Goal: Find contact information: Find contact information

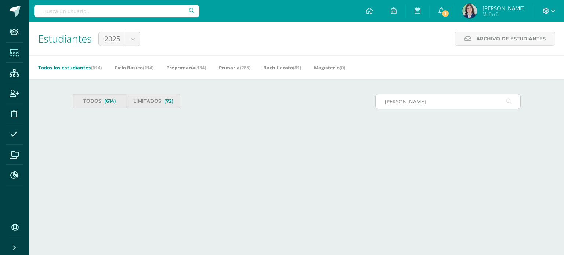
type input "[PERSON_NAME]"
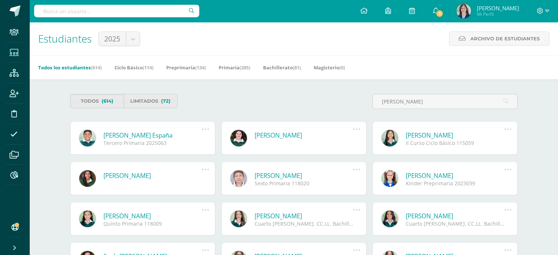
click at [183, 214] on link "María Fernanda Rodriguez Virula" at bounding box center [152, 216] width 99 height 8
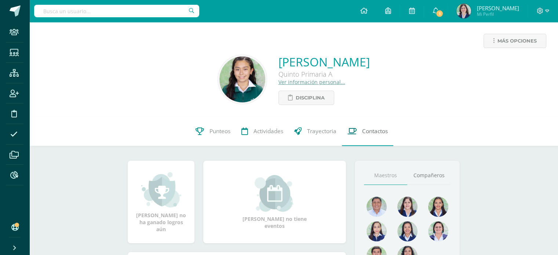
click at [379, 133] on span "Contactos" at bounding box center [375, 131] width 26 height 8
